Goal: Task Accomplishment & Management: Manage account settings

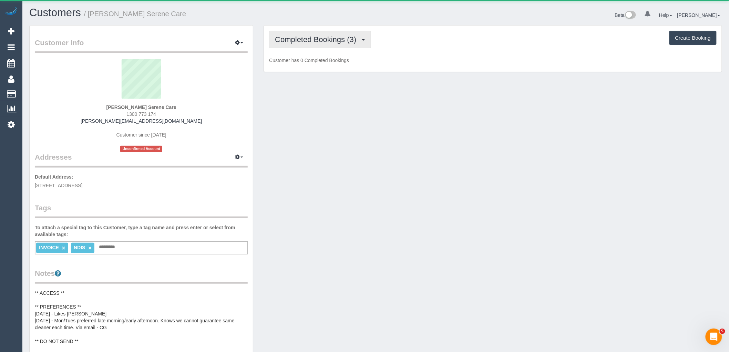
click at [348, 45] on button "Completed Bookings (3)" at bounding box center [320, 40] width 102 height 18
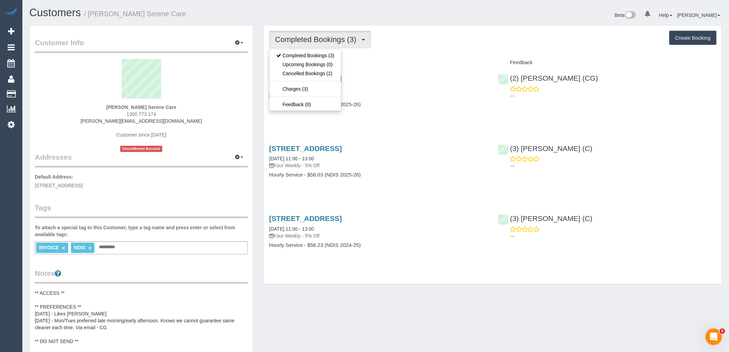
click at [415, 54] on div "Completed Bookings (3) Completed Bookings (3) Upcoming Bookings (0) Cancelled B…" at bounding box center [493, 154] width 458 height 259
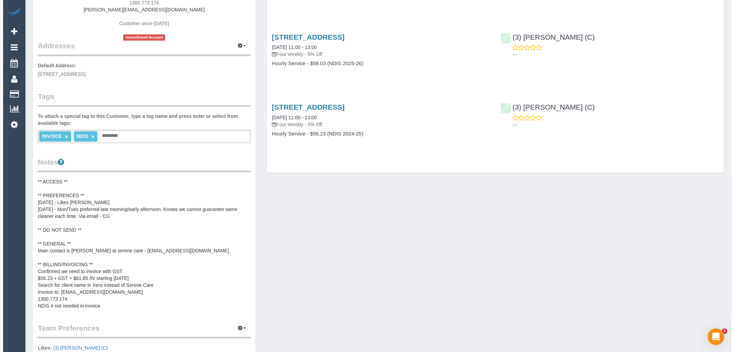
scroll to position [115, 0]
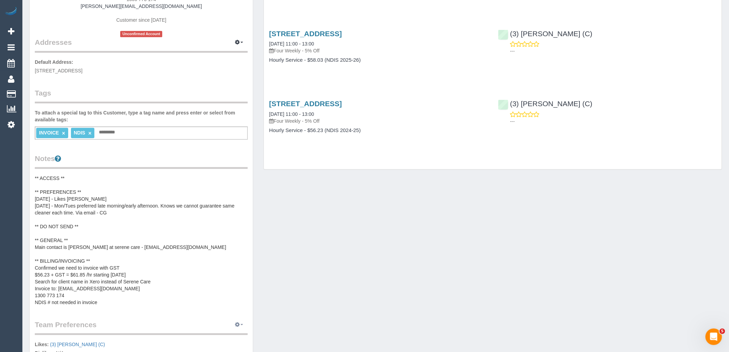
click at [238, 324] on icon "button" at bounding box center [237, 324] width 5 height 4
click at [219, 336] on link "Manage Preferences" at bounding box center [218, 337] width 59 height 9
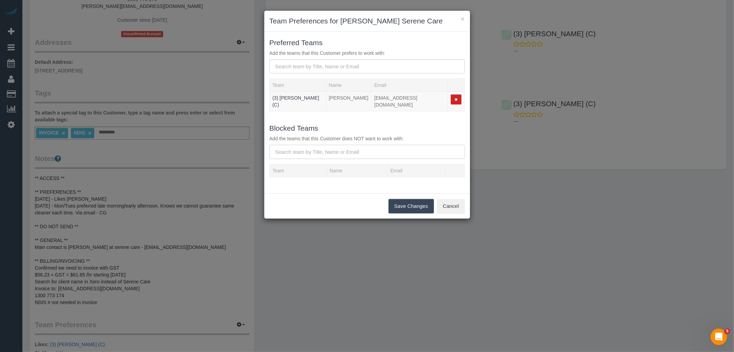
click at [312, 159] on input "text" at bounding box center [368, 152] width 196 height 14
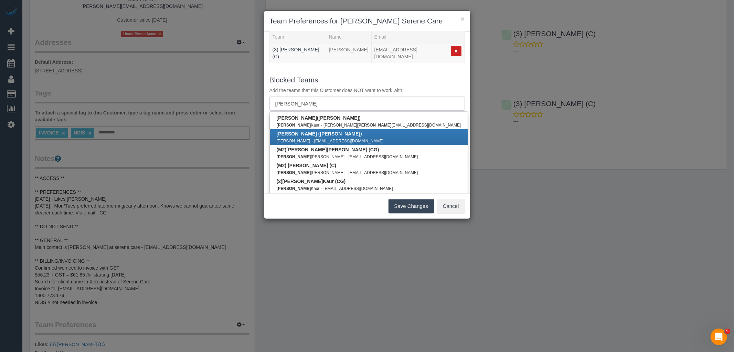
scroll to position [50, 0]
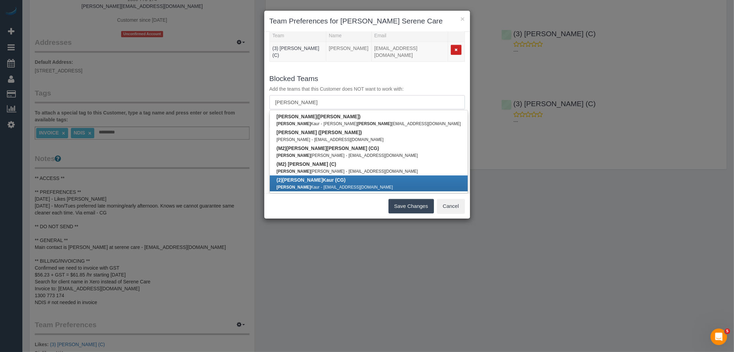
type input "[PERSON_NAME]"
click at [322, 189] on link "(2) [PERSON_NAME] (CG) [PERSON_NAME] - [EMAIL_ADDRESS][DOMAIN_NAME]" at bounding box center [369, 183] width 198 height 16
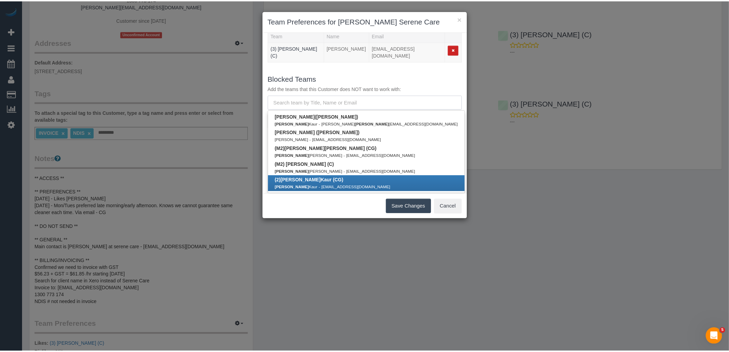
scroll to position [0, 0]
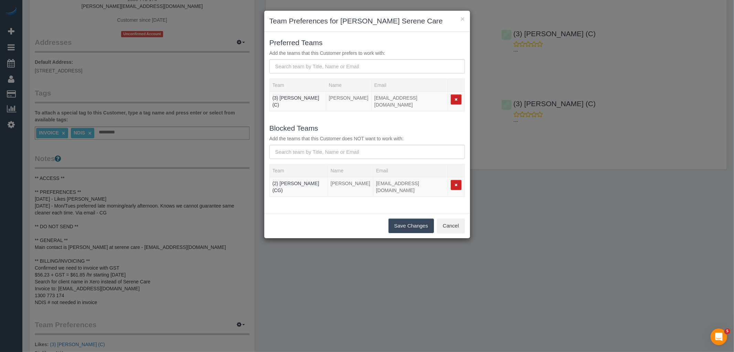
drag, startPoint x: 408, startPoint y: 225, endPoint x: 524, endPoint y: 218, distance: 116.6
click at [408, 225] on button "Save Changes" at bounding box center [411, 225] width 45 height 14
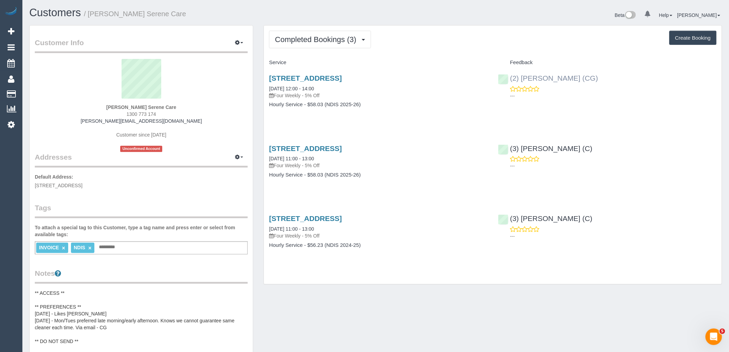
drag, startPoint x: 572, startPoint y: 81, endPoint x: 509, endPoint y: 81, distance: 62.7
click at [509, 81] on div "(2) [PERSON_NAME] (CG) ---" at bounding box center [607, 85] width 229 height 34
copy link "(2) [PERSON_NAME] (CG)"
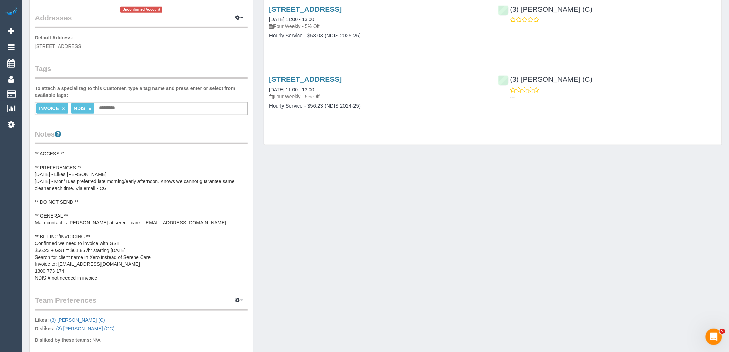
scroll to position [153, 0]
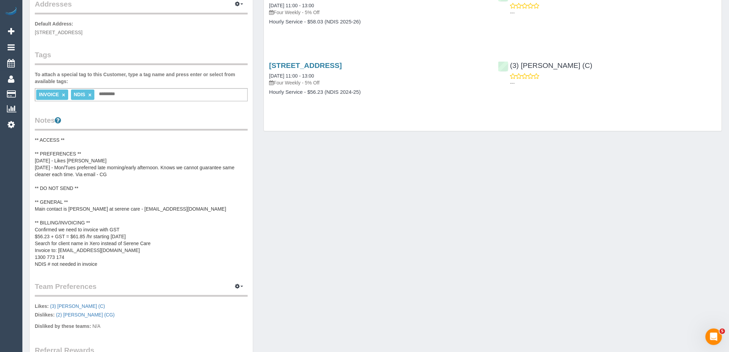
click at [68, 170] on pre "** ACCESS ** ** PREFERENCES ** [DATE] - Likes [PERSON_NAME] [DATE] - Mon/Tues p…" at bounding box center [141, 201] width 213 height 131
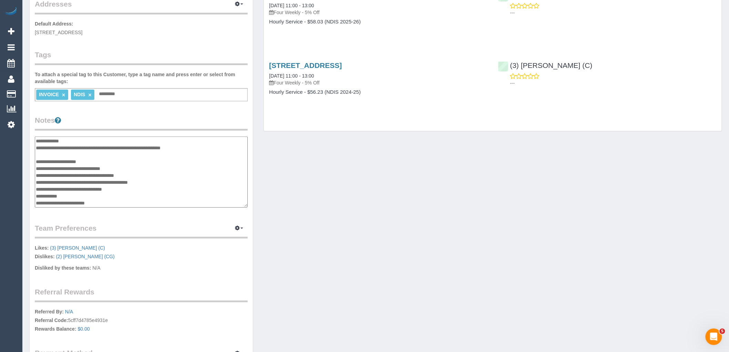
scroll to position [23, 0]
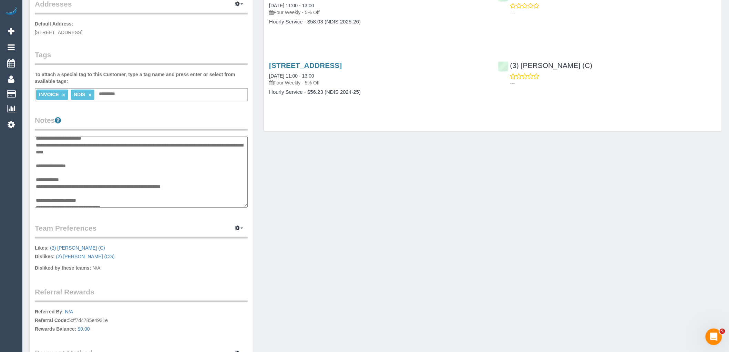
click at [90, 164] on textarea "**********" at bounding box center [141, 171] width 213 height 71
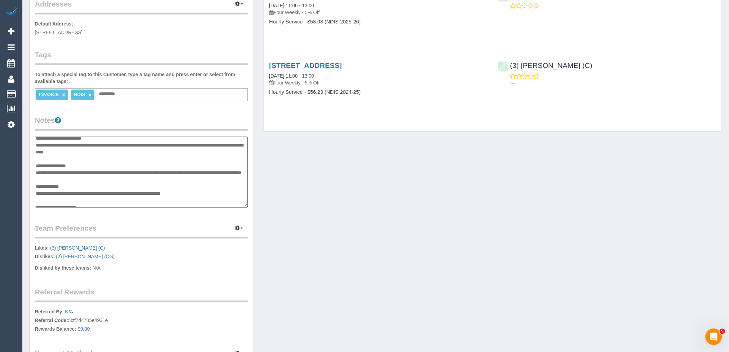
type textarea "**********"
click at [412, 221] on div "Customer Info Edit Contact Info Send Message Email Preferences Special Sales Ta…" at bounding box center [375, 137] width 703 height 530
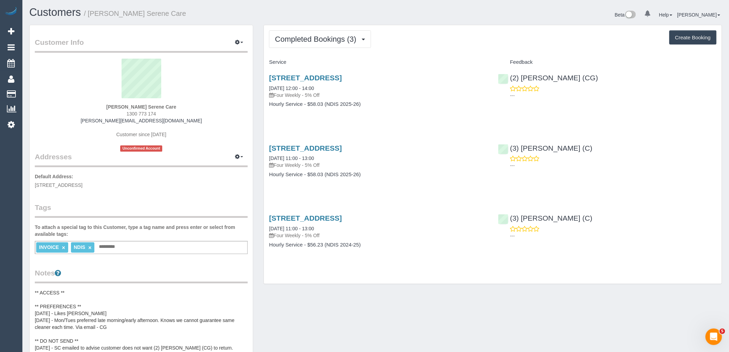
scroll to position [0, 0]
